Goal: Transaction & Acquisition: Purchase product/service

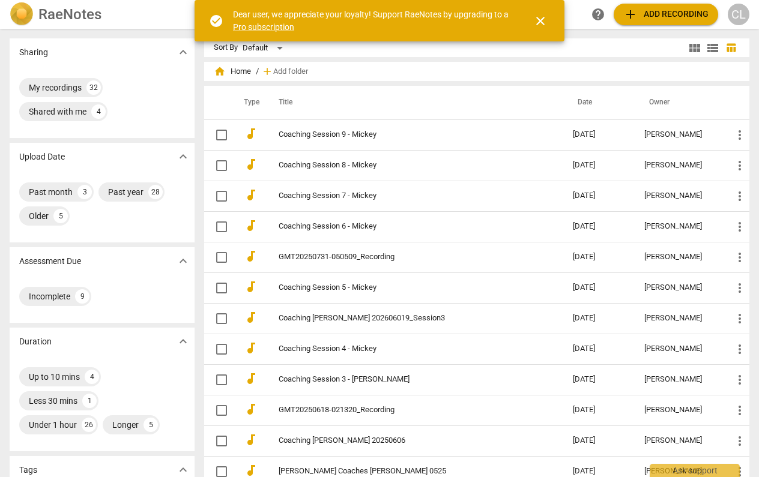
click at [677, 16] on span "add Add recording" at bounding box center [665, 14] width 85 height 14
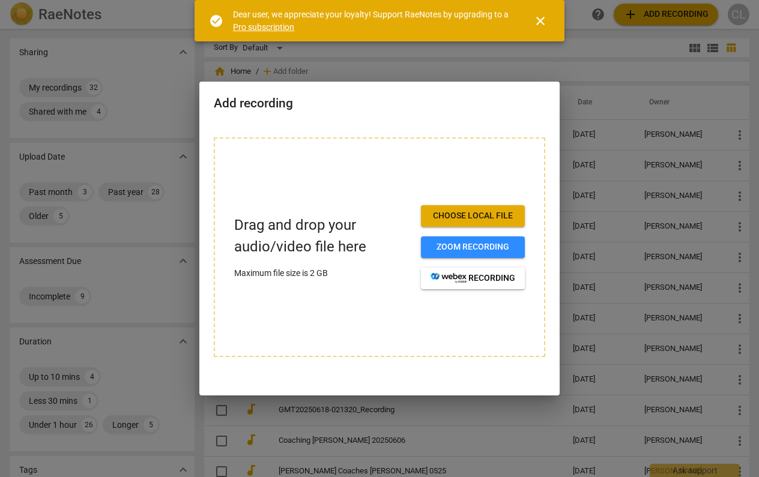
click at [500, 216] on span "Choose local file" at bounding box center [473, 216] width 85 height 12
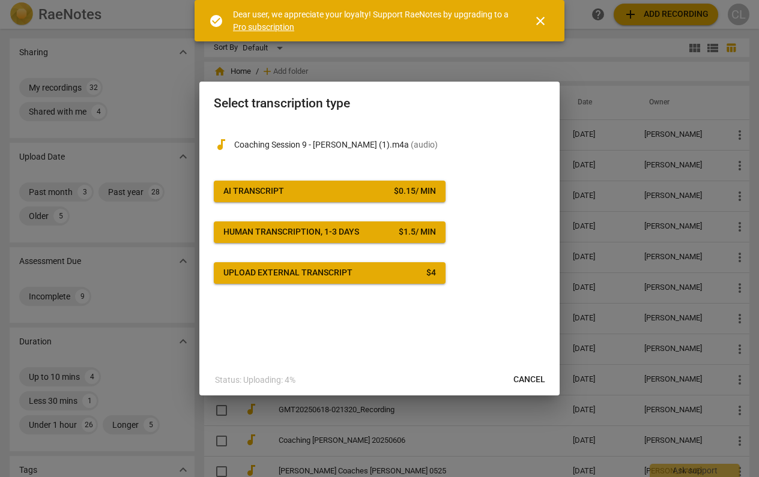
click at [356, 188] on span "AI Transcript $ 0.15 / min" at bounding box center [329, 192] width 213 height 12
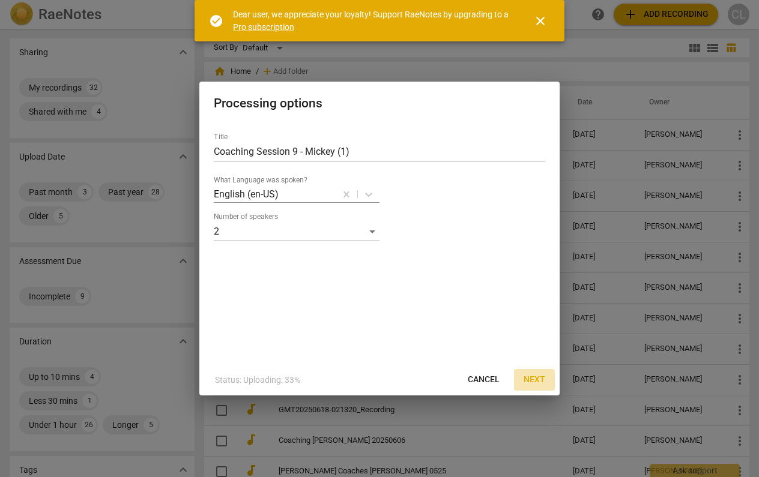
click at [536, 378] on span "Next" at bounding box center [535, 380] width 22 height 12
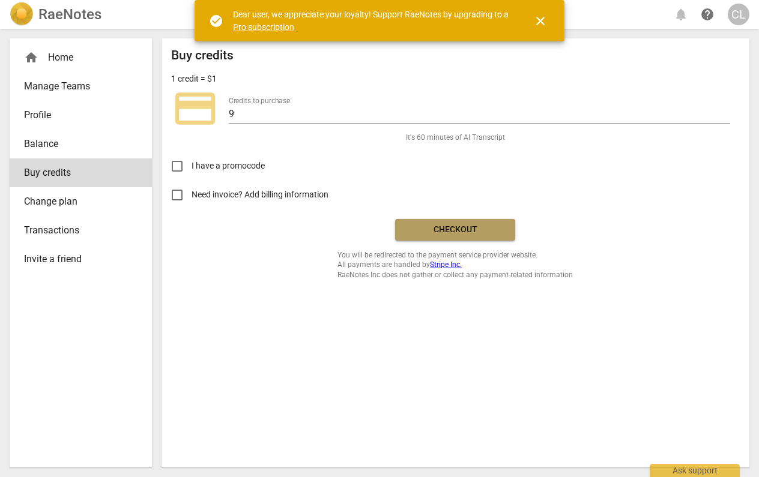
click at [460, 225] on span "Checkout" at bounding box center [455, 230] width 101 height 12
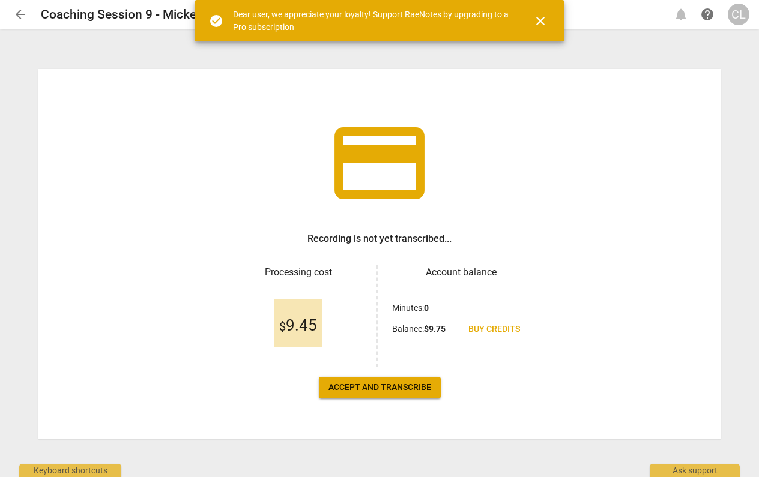
click at [395, 390] on span "Accept and transcribe" at bounding box center [380, 388] width 103 height 12
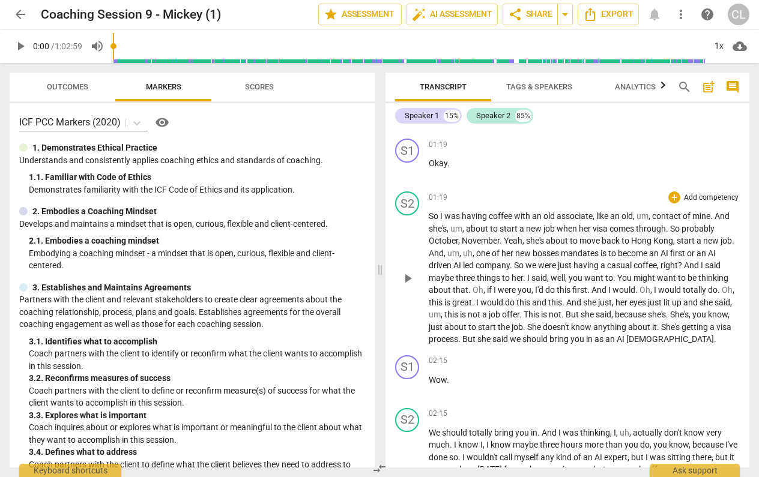
scroll to position [792, 0]
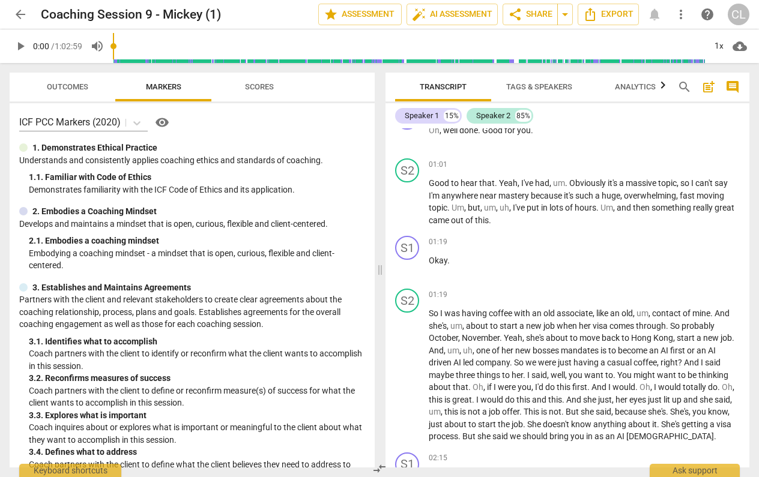
click at [632, 83] on span "Analytics" at bounding box center [635, 86] width 41 height 9
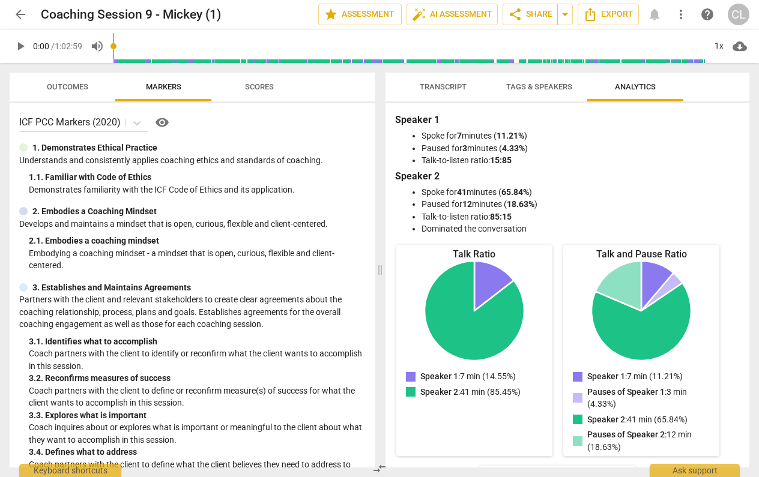
scroll to position [0, 0]
click at [429, 89] on span "Transcript" at bounding box center [443, 86] width 47 height 9
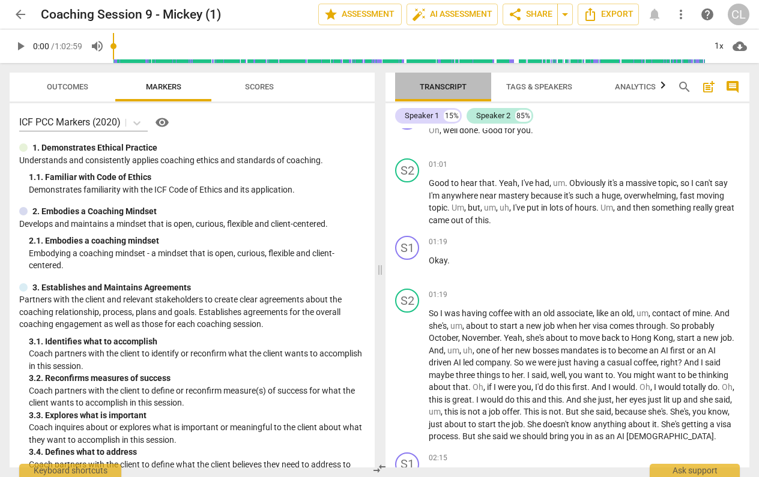
click at [451, 78] on button "Transcript" at bounding box center [443, 87] width 96 height 29
click at [545, 322] on span "job" at bounding box center [550, 326] width 13 height 10
click at [602, 311] on span "like" at bounding box center [603, 314] width 14 height 10
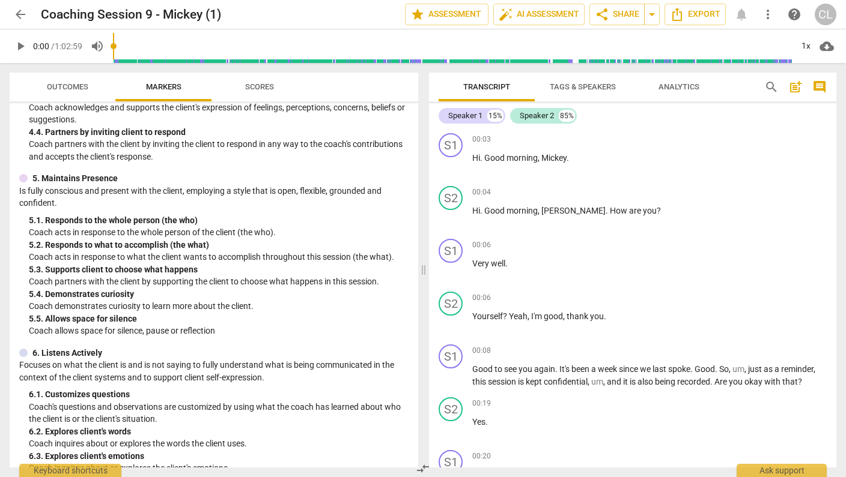
scroll to position [494, 0]
click at [759, 86] on span "search" at bounding box center [771, 87] width 14 height 14
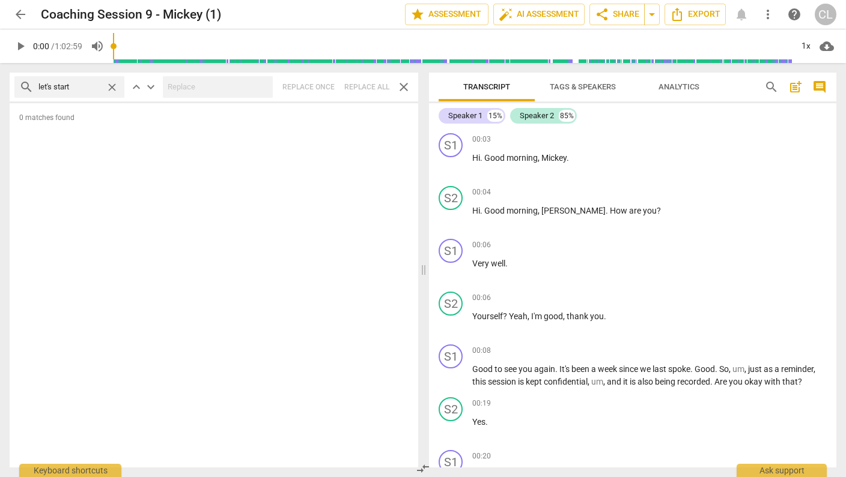
drag, startPoint x: 58, startPoint y: 88, endPoint x: 30, endPoint y: 86, distance: 28.3
click at [30, 86] on div "search let's start close" at bounding box center [69, 87] width 110 height 22
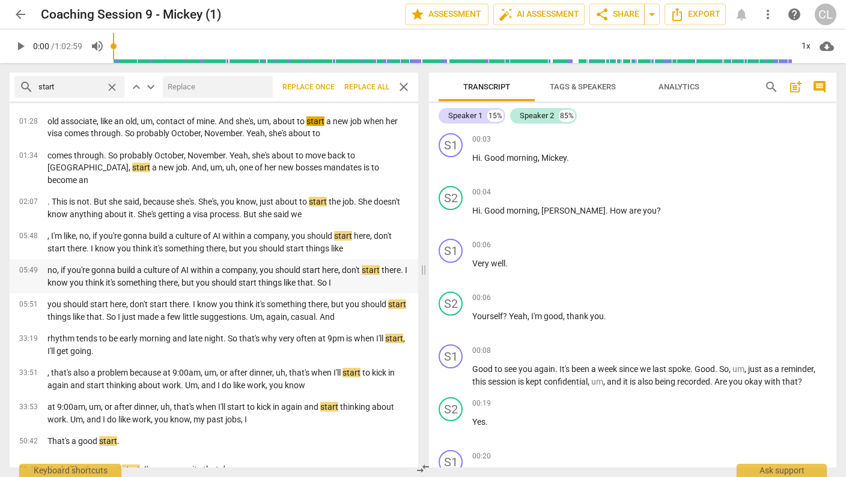
scroll to position [25, 0]
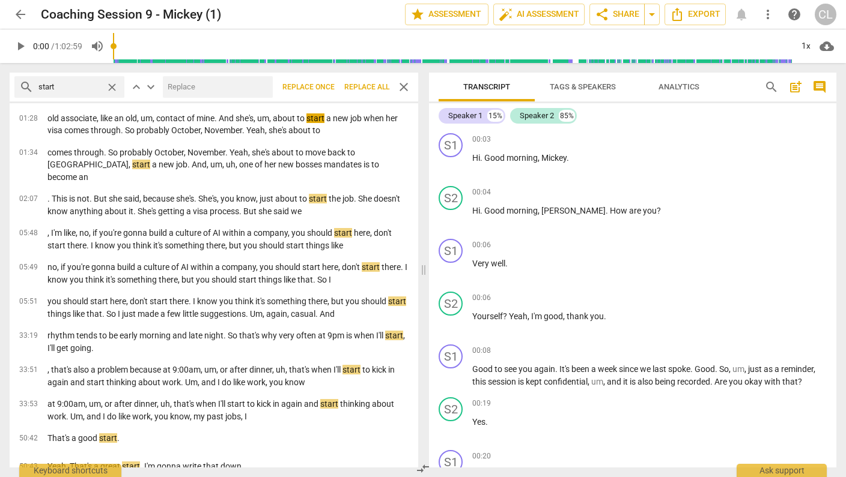
click at [53, 98] on div "search start close keyboard_arrow_up keyboard_arrow_down Replace once Replace a…" at bounding box center [214, 87] width 408 height 29
click at [54, 93] on input "start" at bounding box center [69, 86] width 62 height 19
drag, startPoint x: 54, startPoint y: 93, endPoint x: 1, endPoint y: 84, distance: 54.2
click at [1, 84] on div "search start close keyboard_arrow_up keyboard_arrow_down Replace once Replace a…" at bounding box center [211, 270] width 423 height 414
type input "begin"
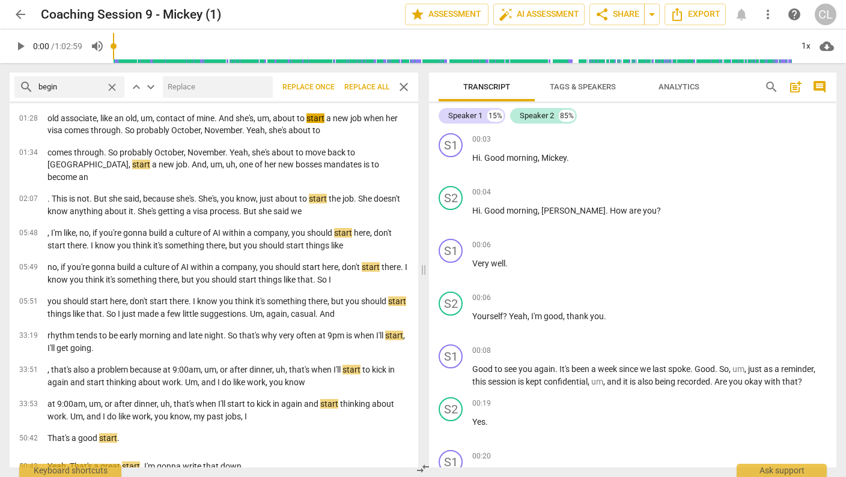
scroll to position [0, 0]
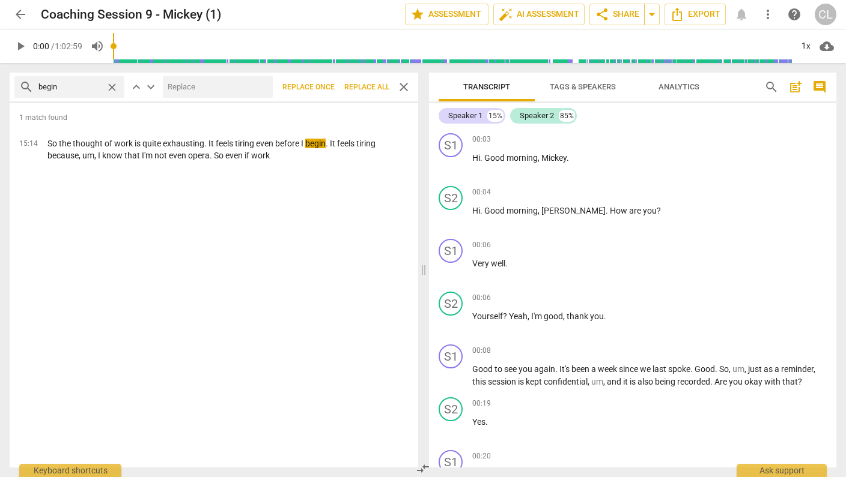
drag, startPoint x: 77, startPoint y: 84, endPoint x: -17, endPoint y: 87, distance: 94.9
click at [0, 0] on html "arrow_back Coaching Session 9 - Mickey (1) edit star Assessment auto_fix_high A…" at bounding box center [423, 0] width 846 height 0
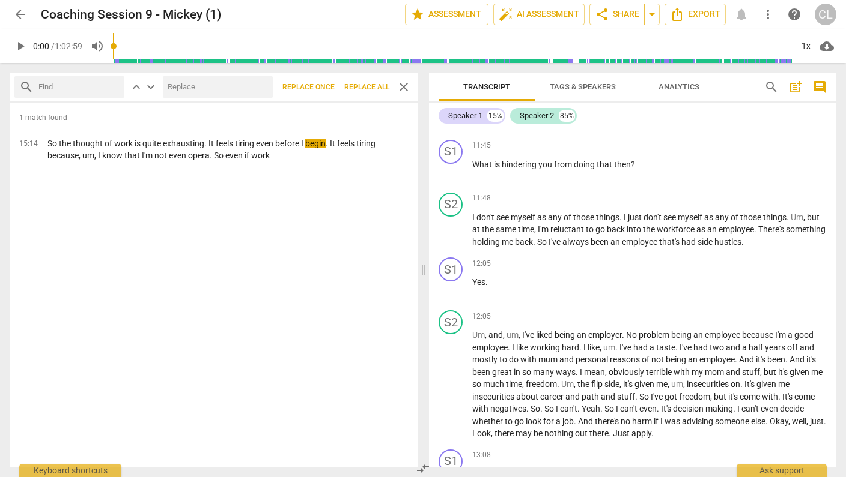
scroll to position [4482, 0]
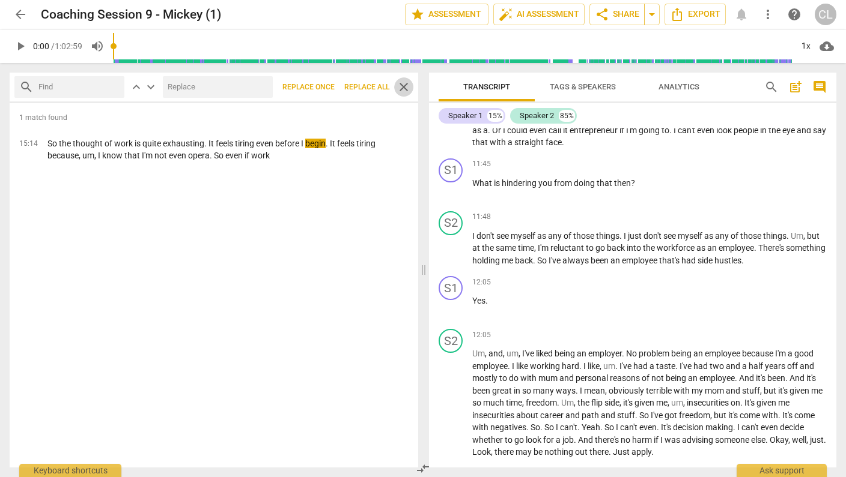
click at [404, 85] on span "close" at bounding box center [403, 87] width 14 height 14
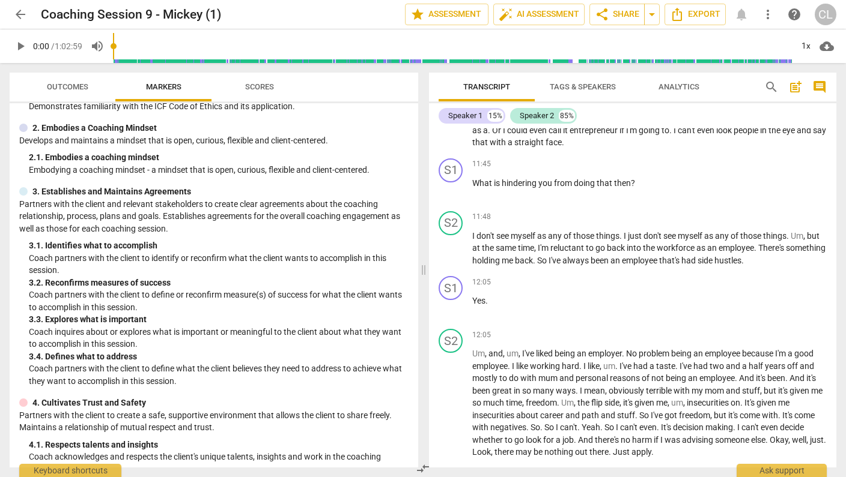
scroll to position [85, 0]
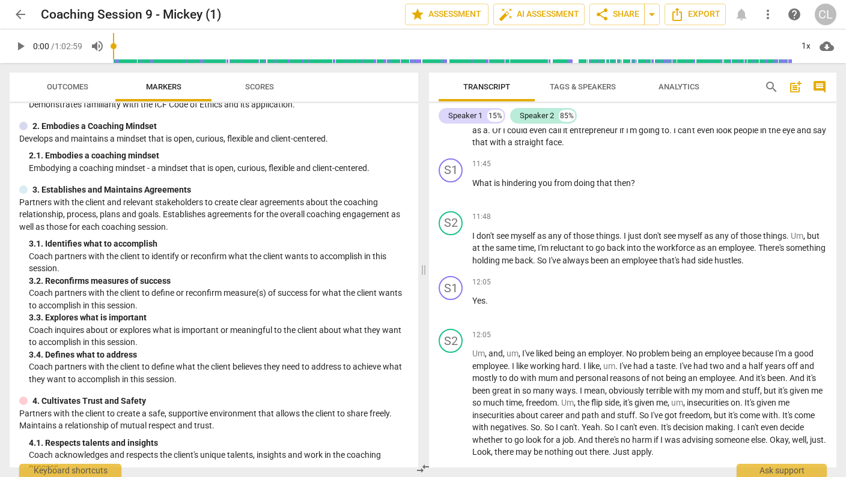
click at [678, 85] on span "Analytics" at bounding box center [678, 86] width 41 height 9
